Goal: Find specific page/section: Find specific page/section

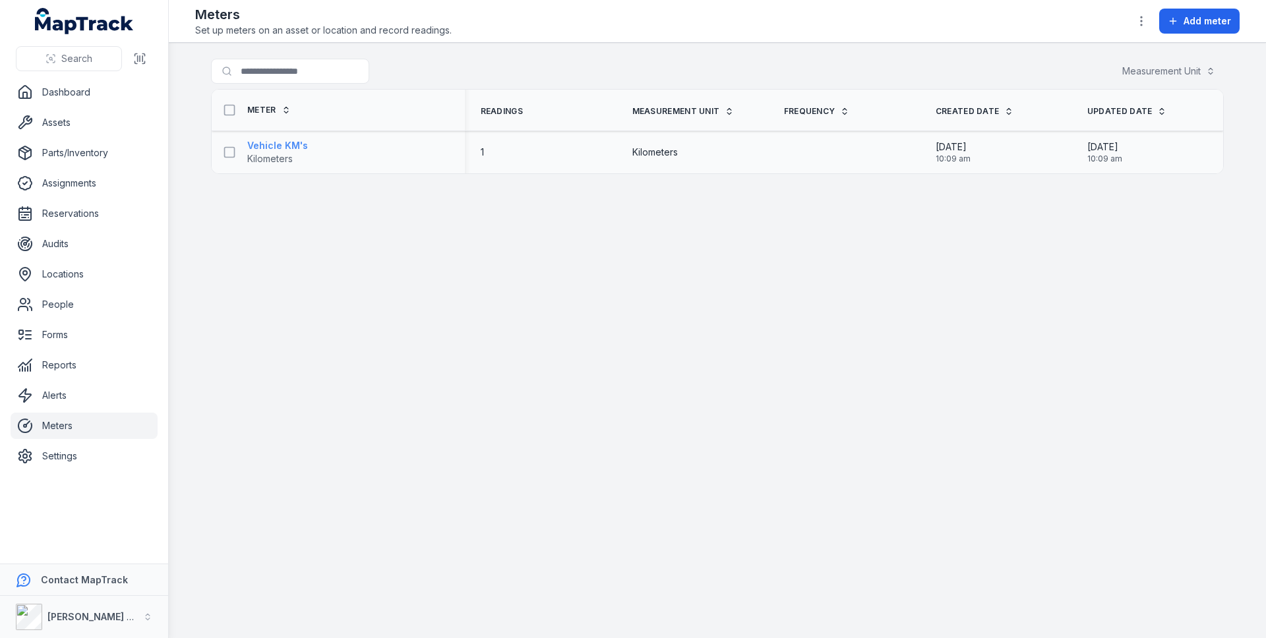
click at [295, 162] on link "Vehicle KM's Kilometers" at bounding box center [277, 152] width 61 height 26
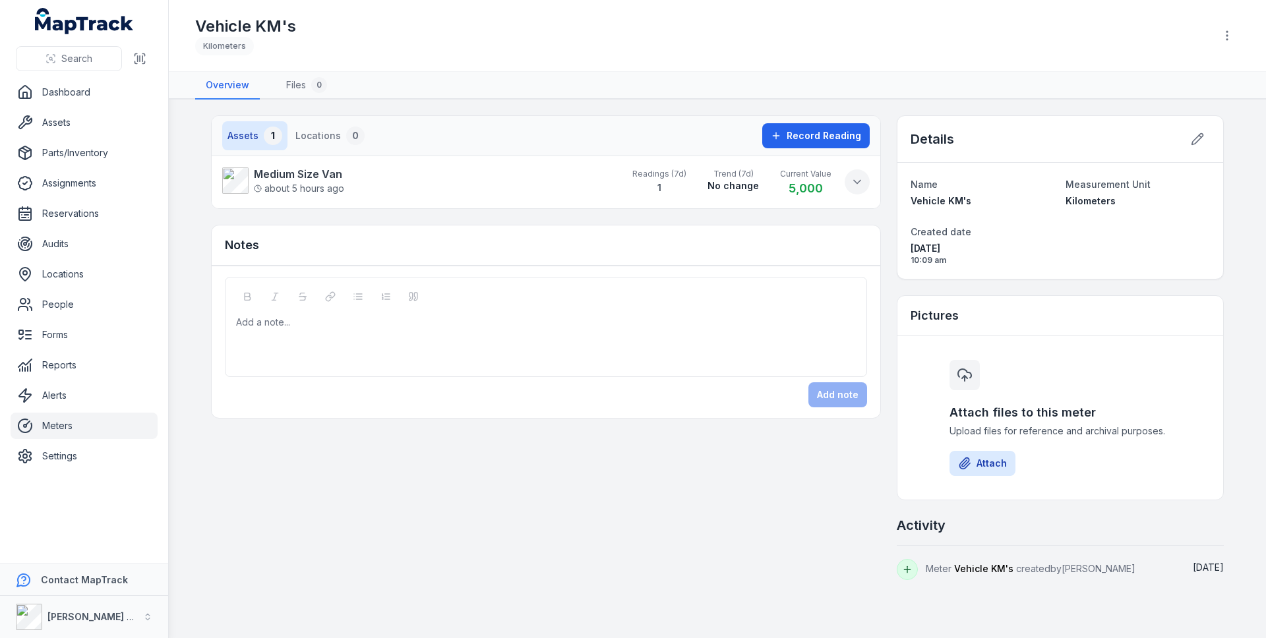
click at [858, 184] on icon at bounding box center [856, 181] width 13 height 13
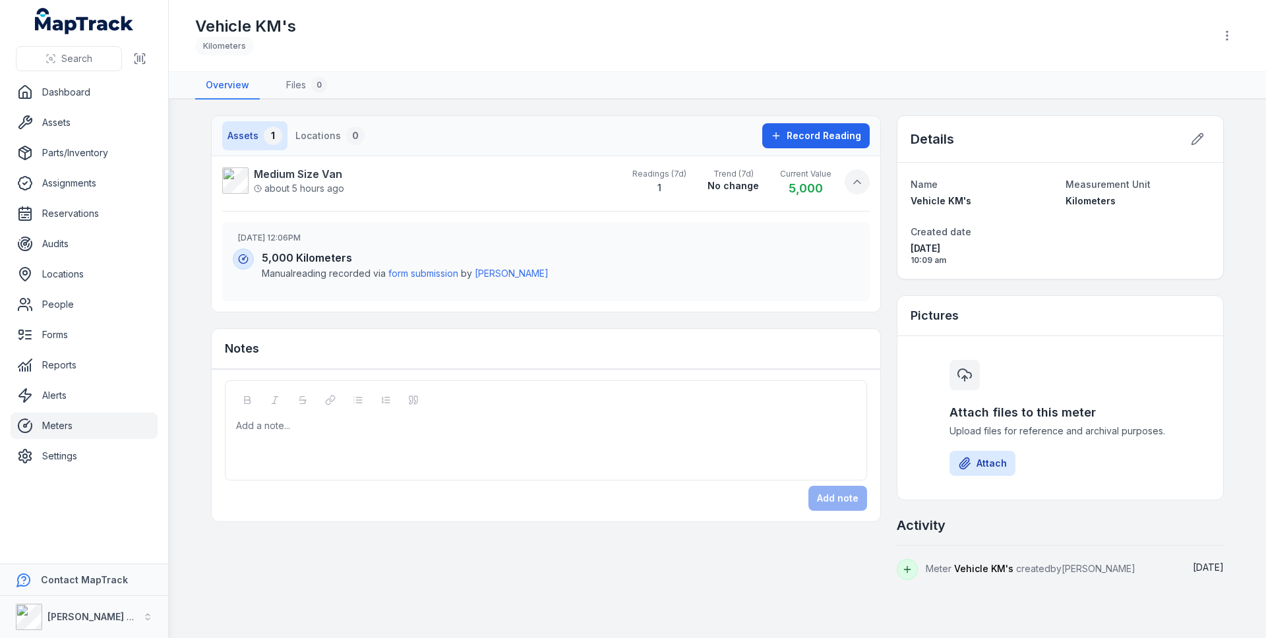
click at [858, 184] on icon at bounding box center [856, 181] width 13 height 13
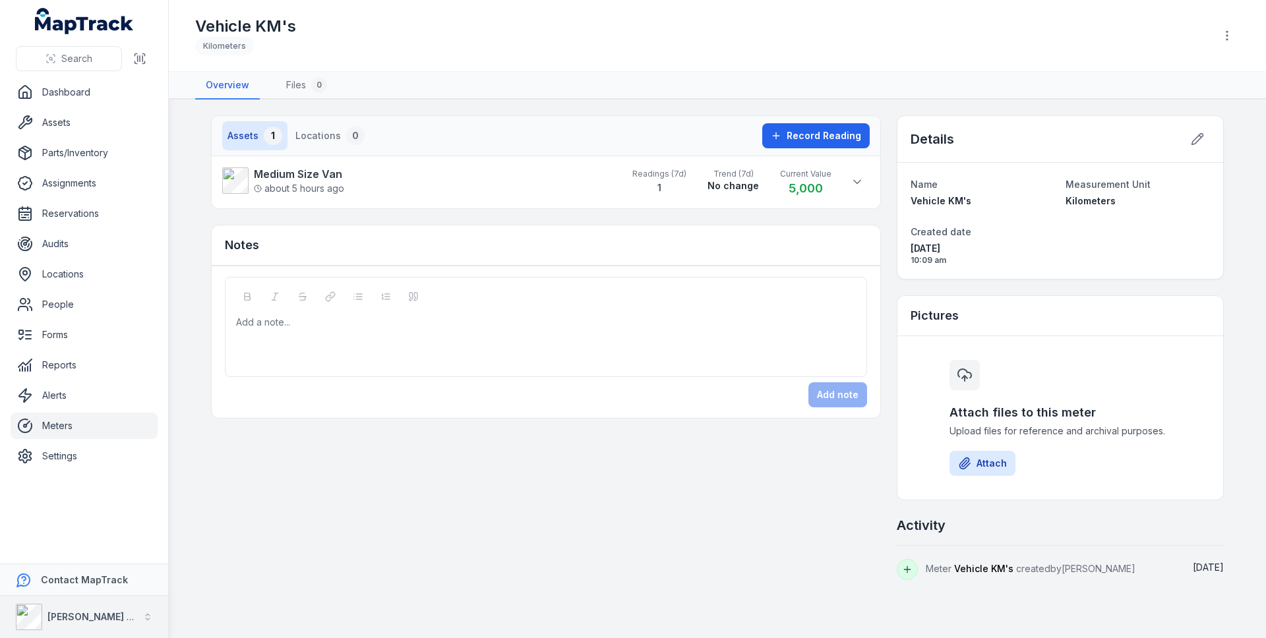
click at [103, 607] on div "[PERSON_NAME] Electrical" at bounding box center [77, 617] width 122 height 26
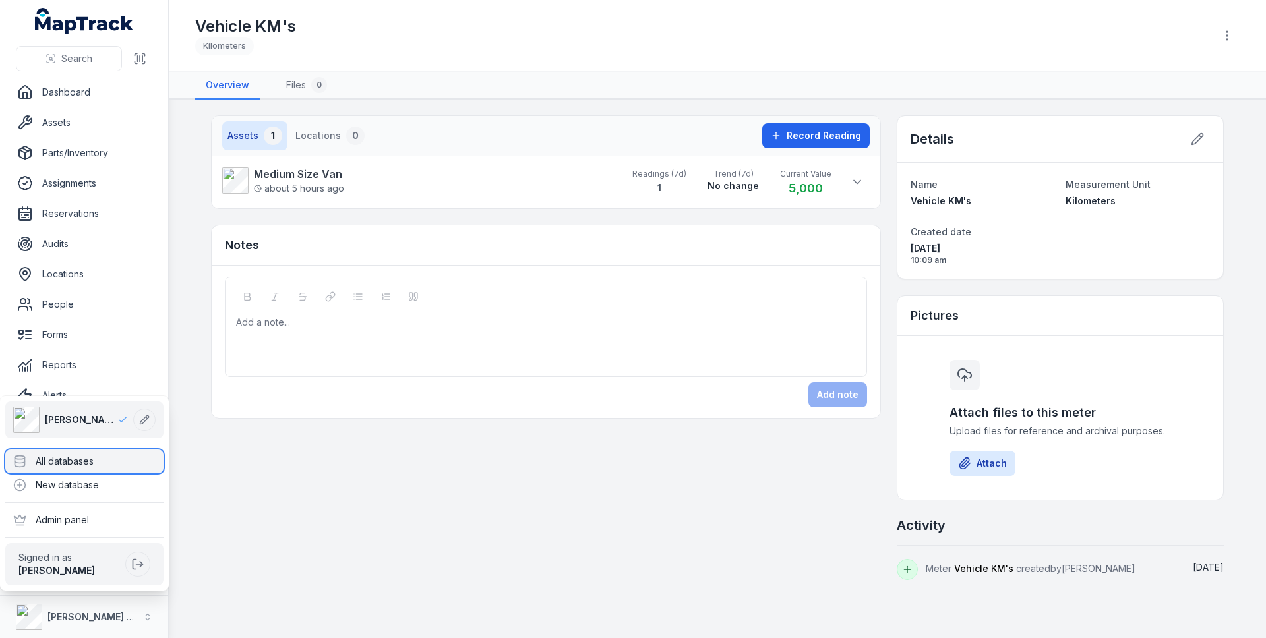
click at [116, 455] on div "All databases" at bounding box center [84, 462] width 158 height 24
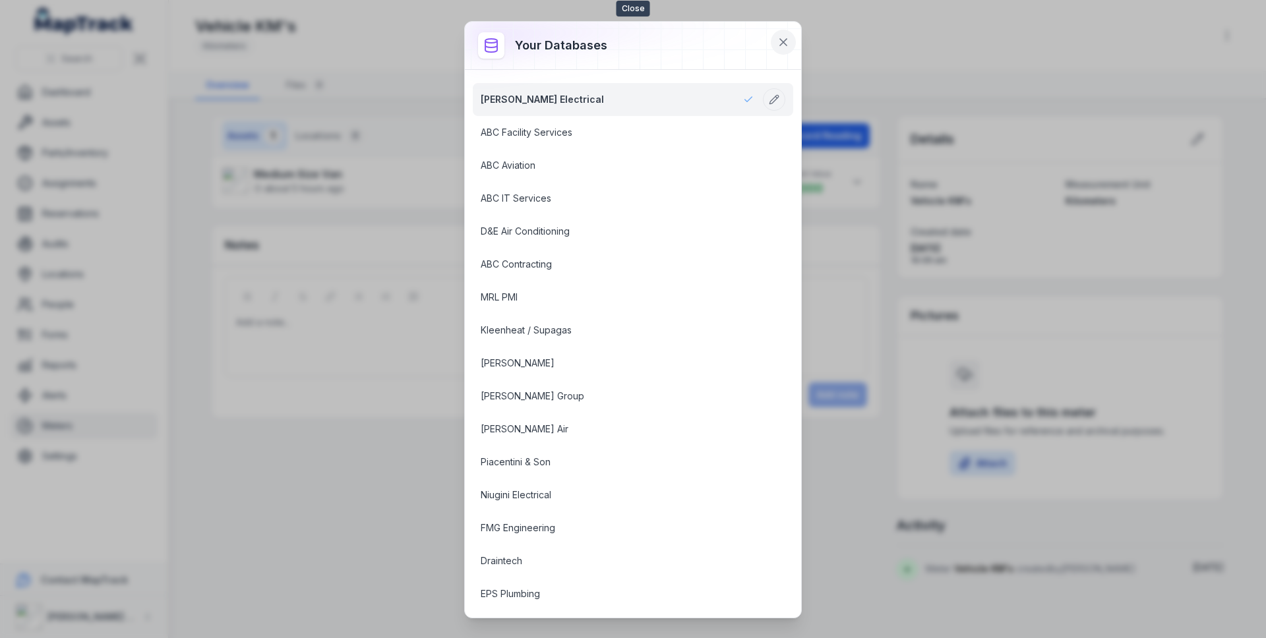
click at [776, 40] on icon at bounding box center [782, 42] width 13 height 13
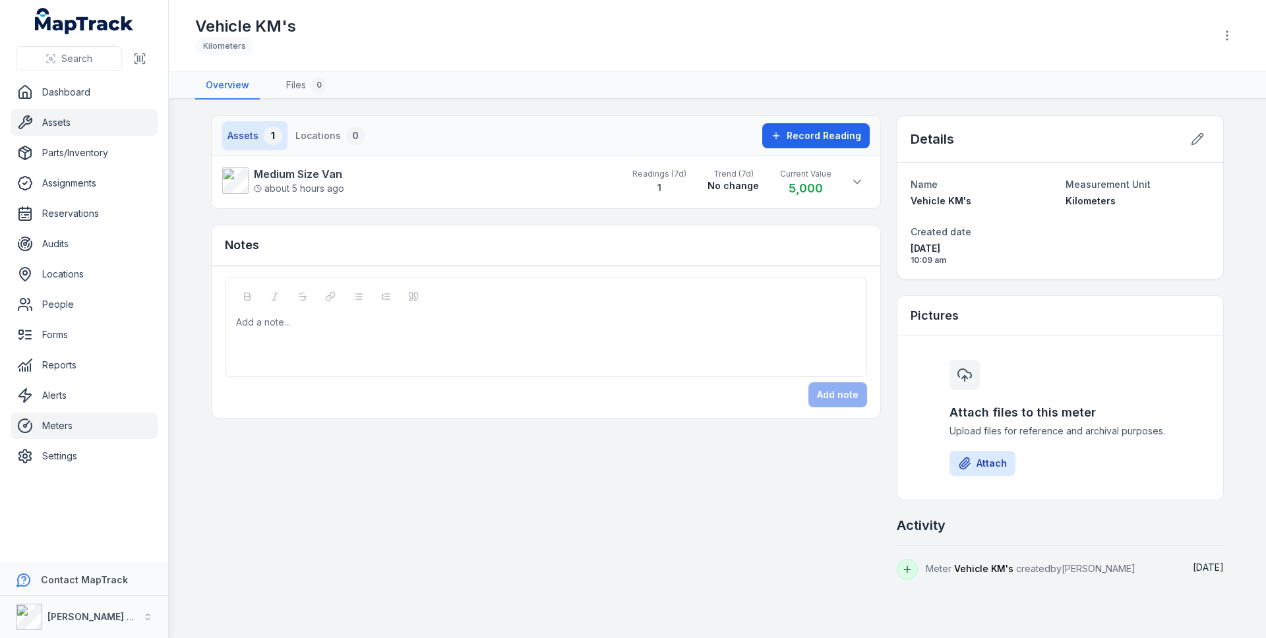
click at [24, 123] on icon at bounding box center [25, 123] width 16 height 16
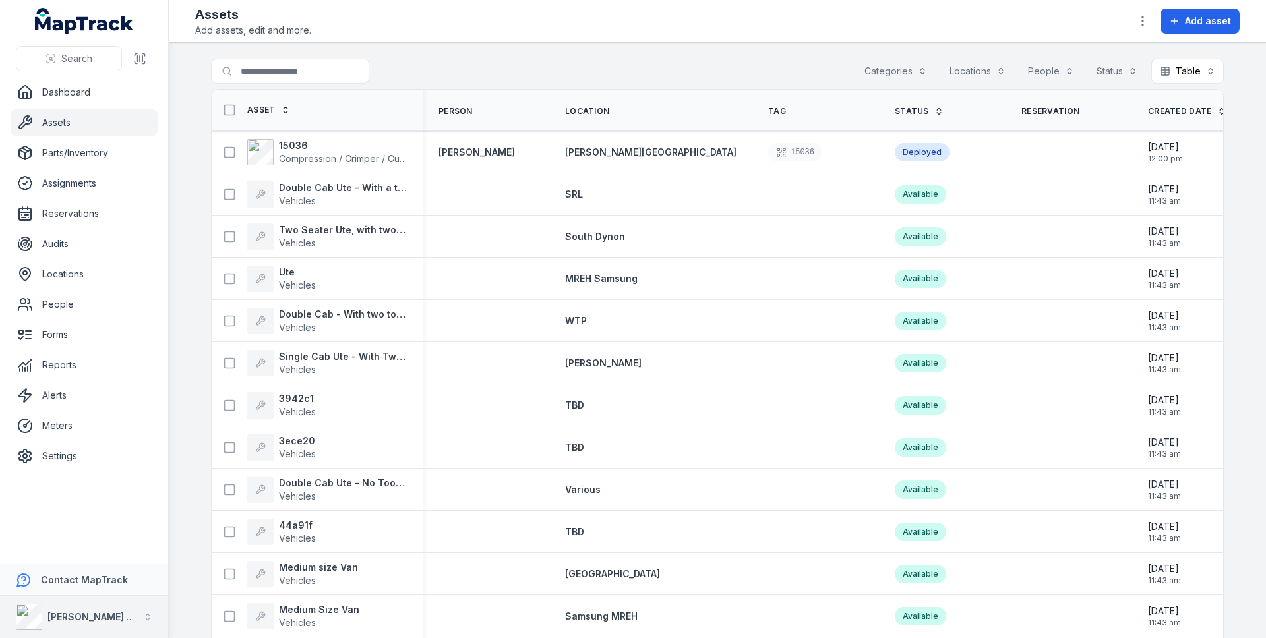
click at [76, 611] on strong "[PERSON_NAME] Electrical" at bounding box center [108, 616] width 123 height 11
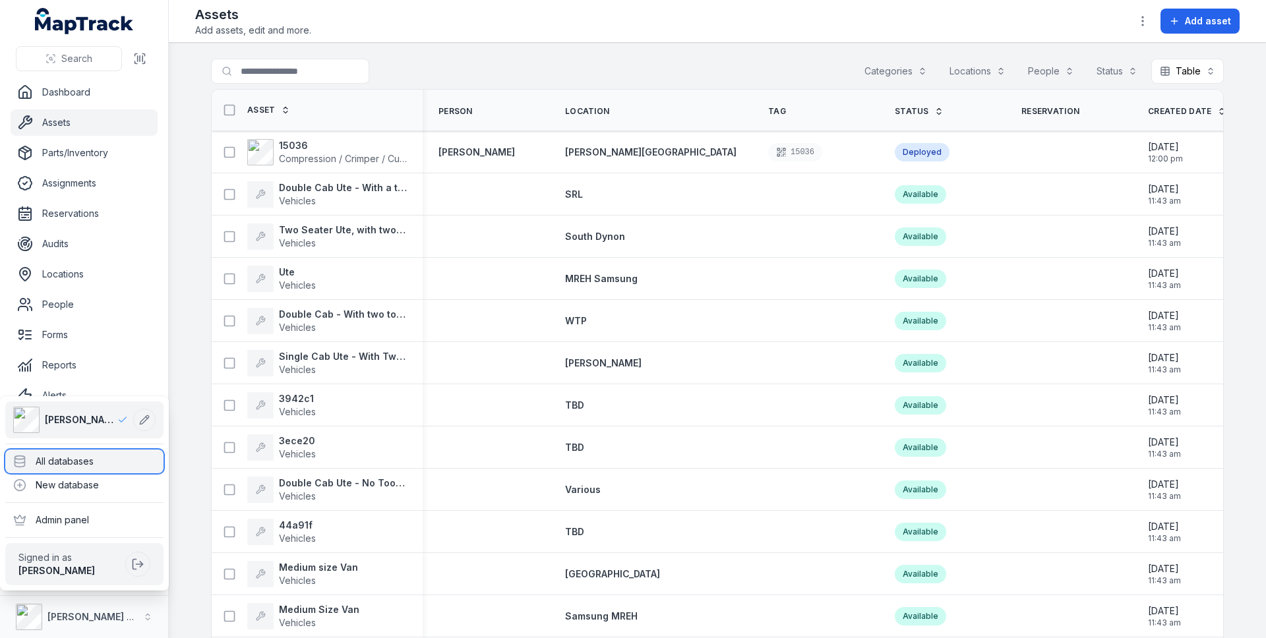
click at [87, 463] on div "All databases" at bounding box center [84, 462] width 158 height 24
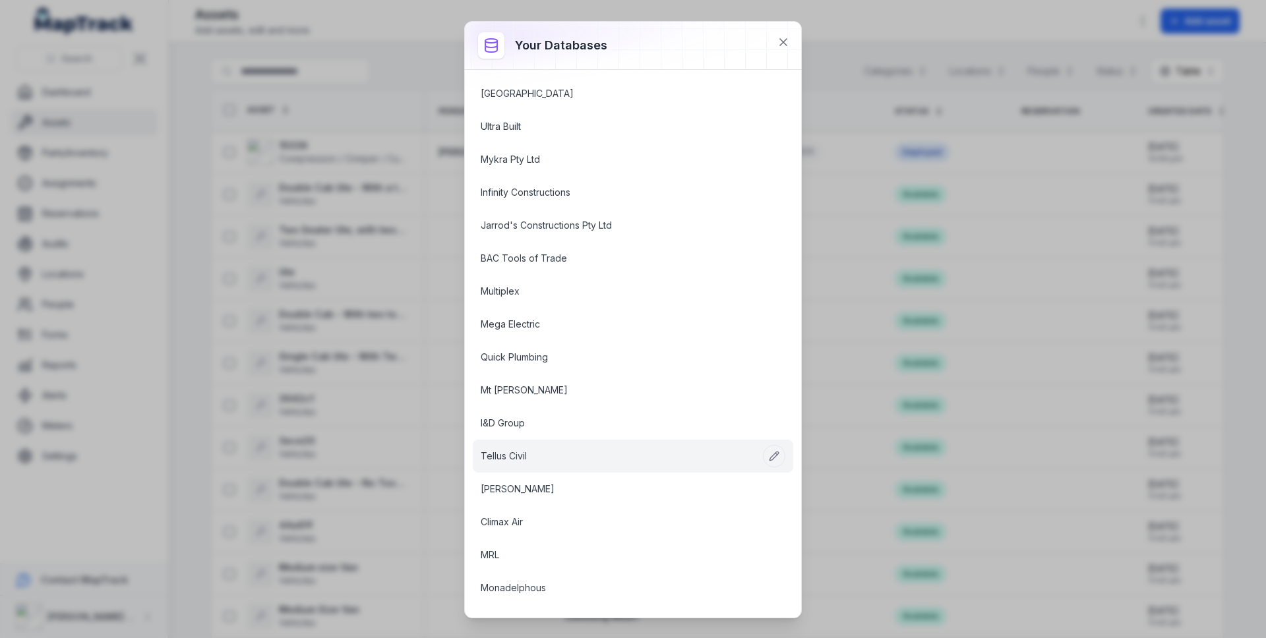
scroll to position [118, 0]
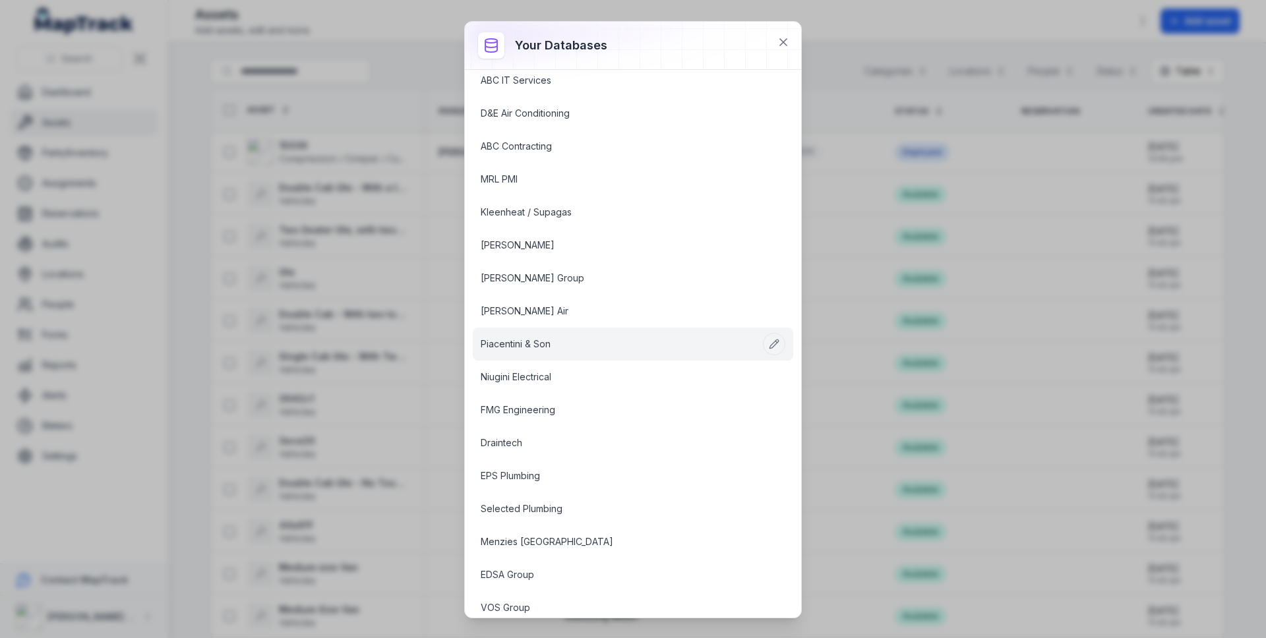
click at [536, 345] on link "Piacentini & Son" at bounding box center [617, 343] width 273 height 13
